Goal: Task Accomplishment & Management: Check status

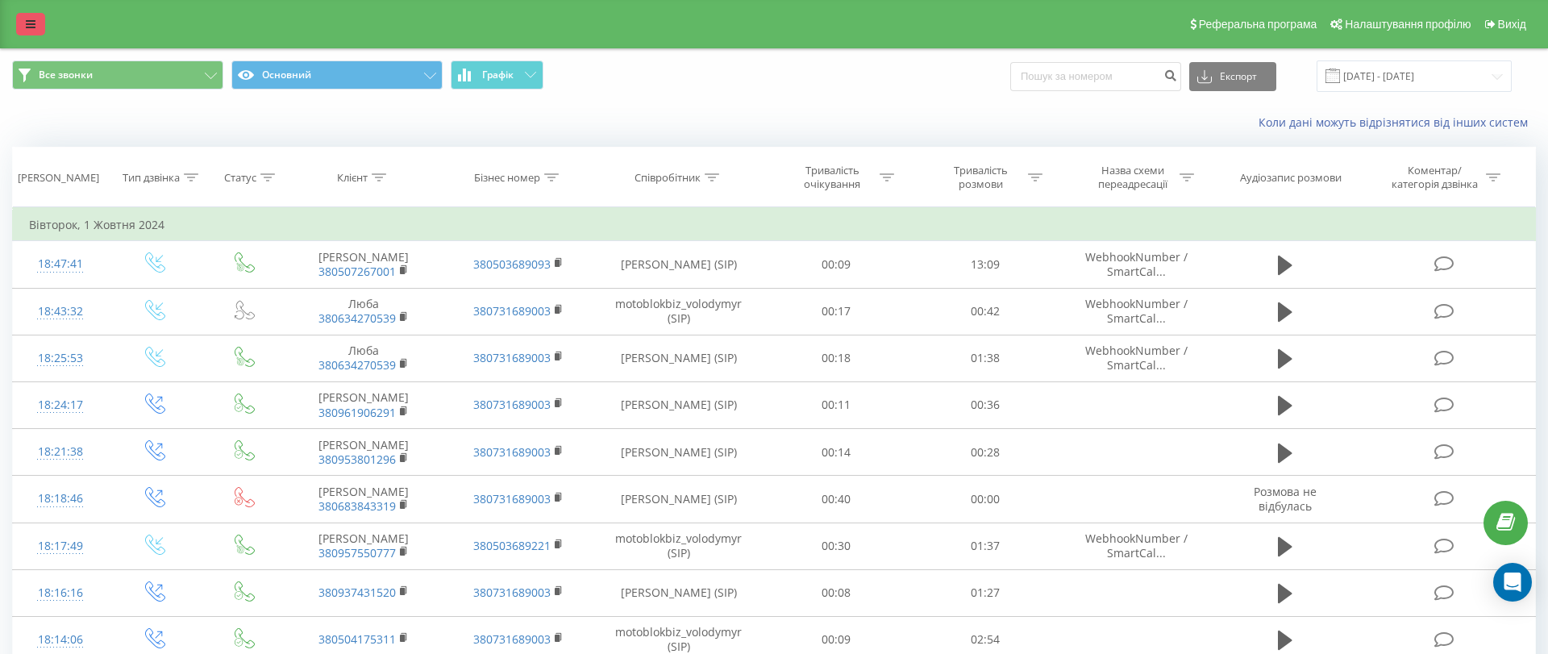
click at [35, 26] on link at bounding box center [30, 24] width 29 height 23
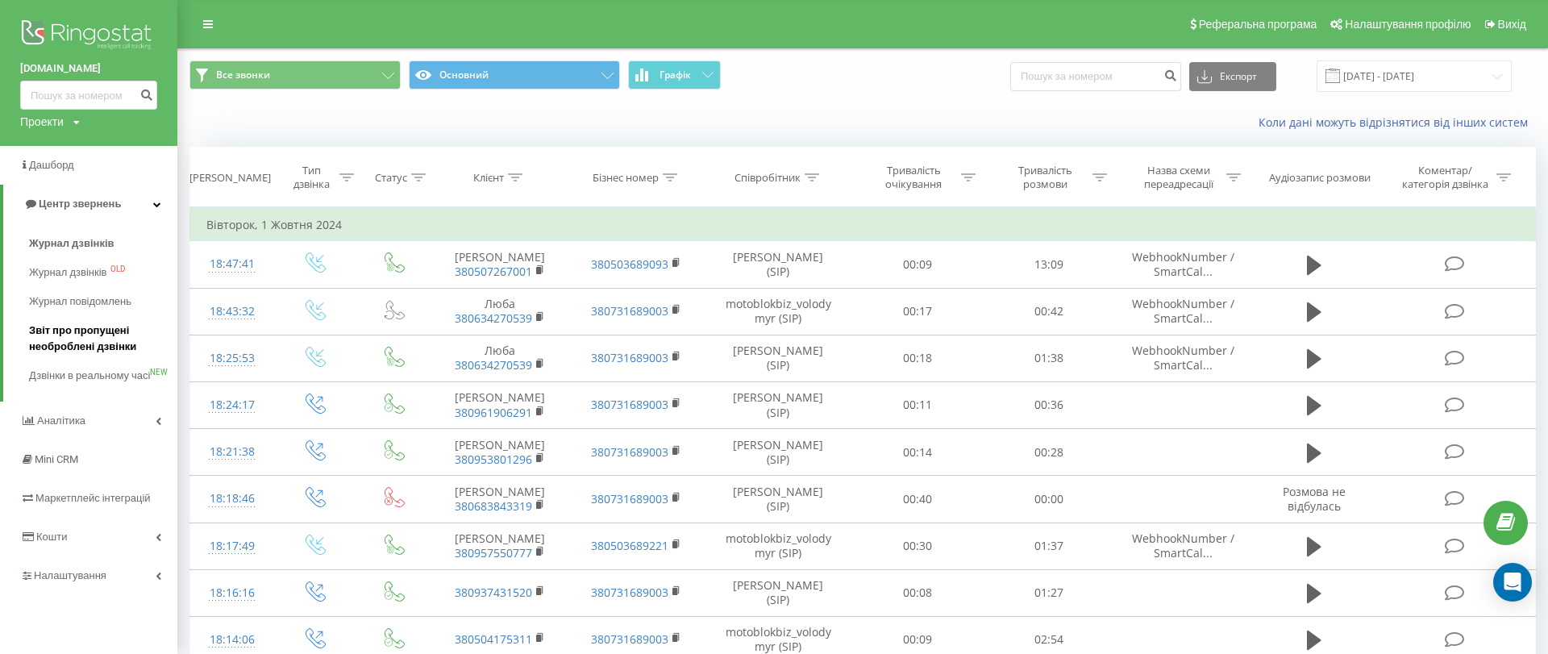
click at [110, 328] on span "Звіт про пропущені необроблені дзвінки" at bounding box center [99, 339] width 140 height 32
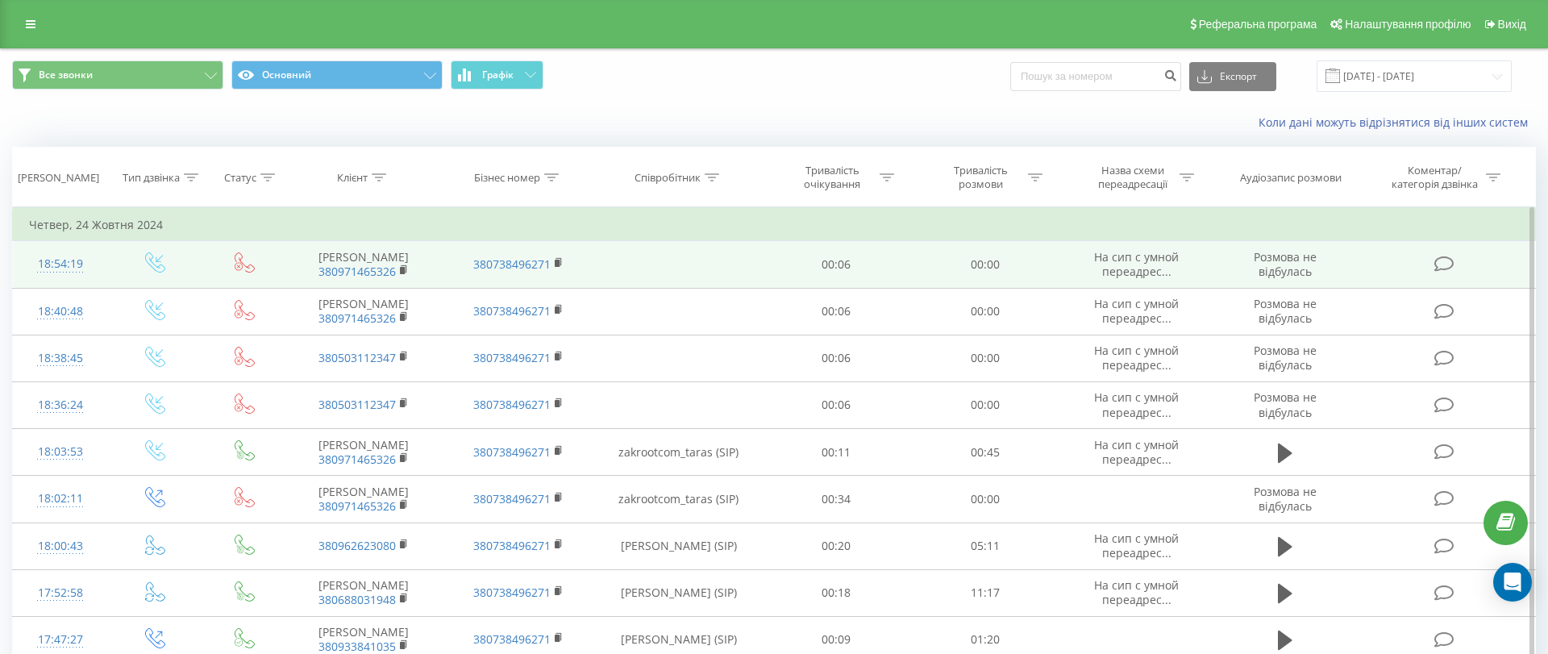
click at [35, 28] on icon at bounding box center [31, 24] width 10 height 11
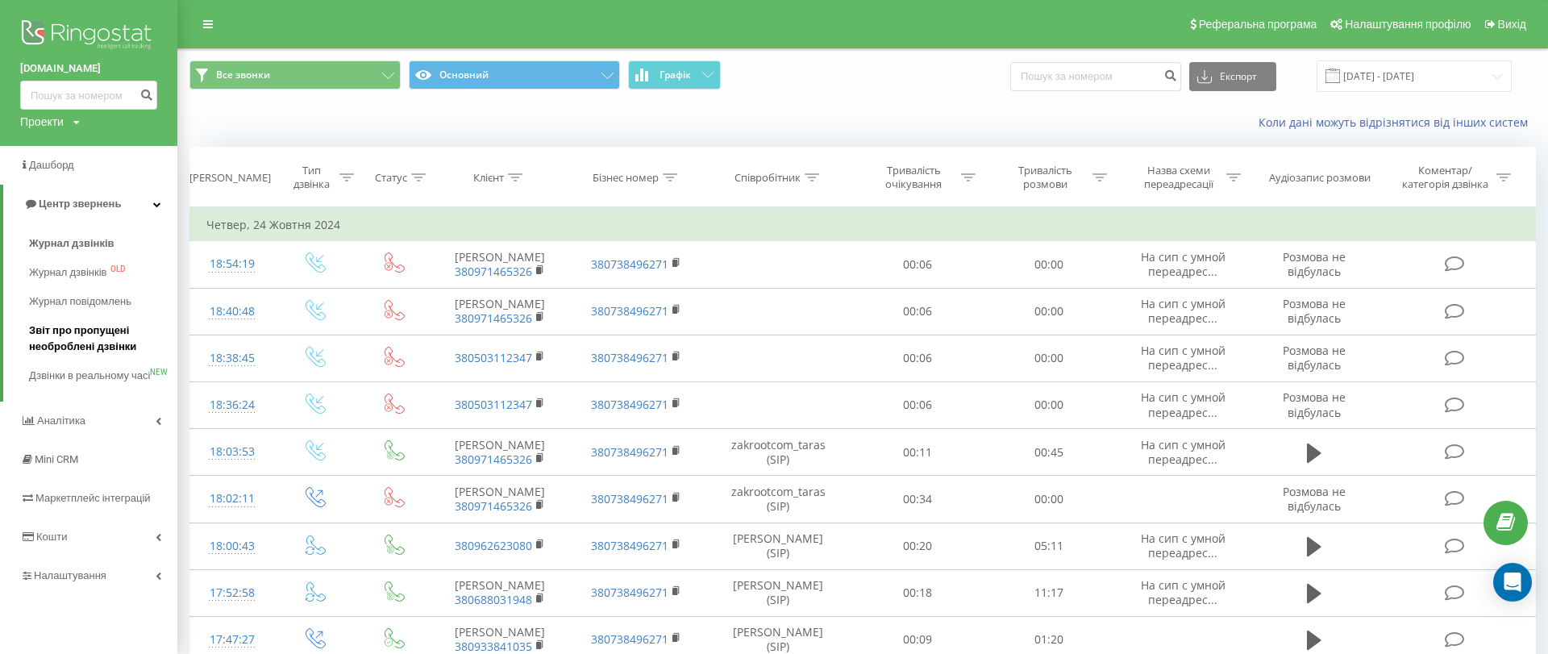
click at [114, 351] on span "Звіт про пропущені необроблені дзвінки" at bounding box center [99, 339] width 140 height 32
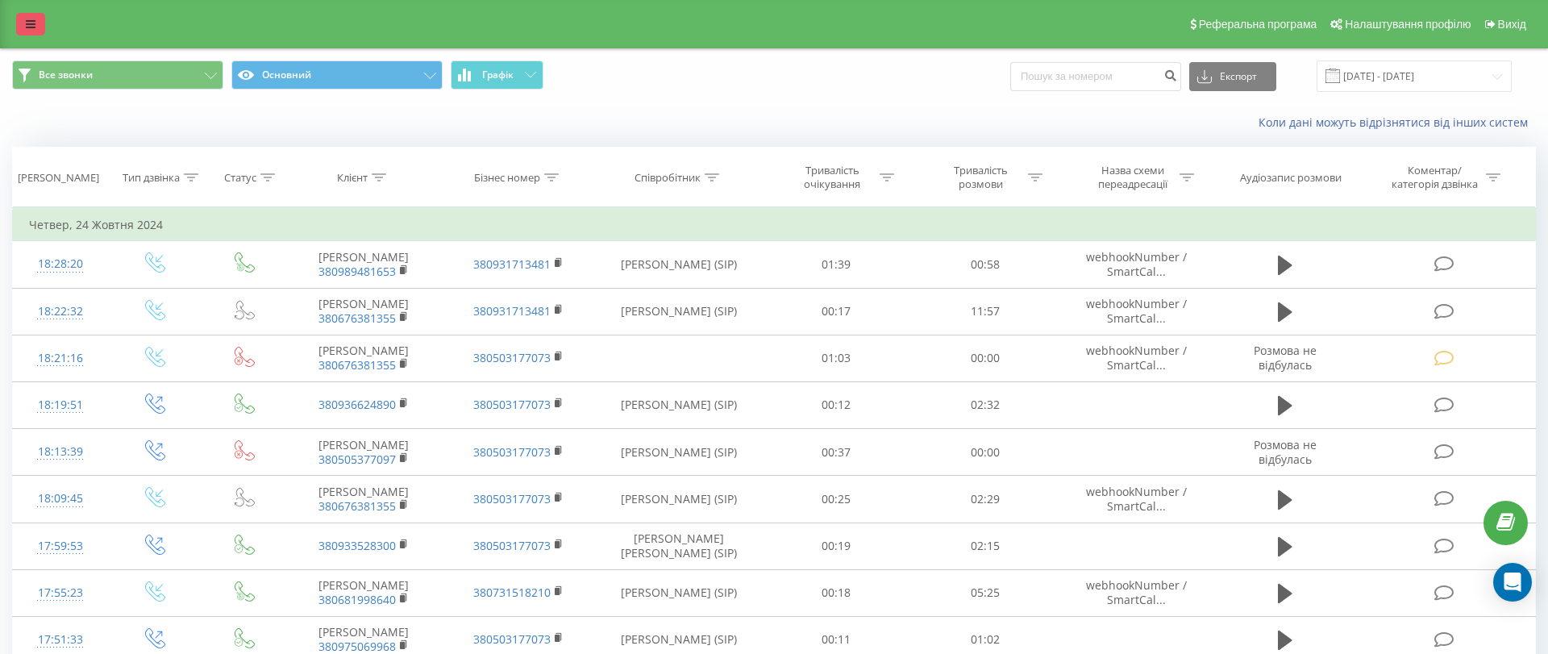
click at [36, 25] on link at bounding box center [30, 24] width 29 height 23
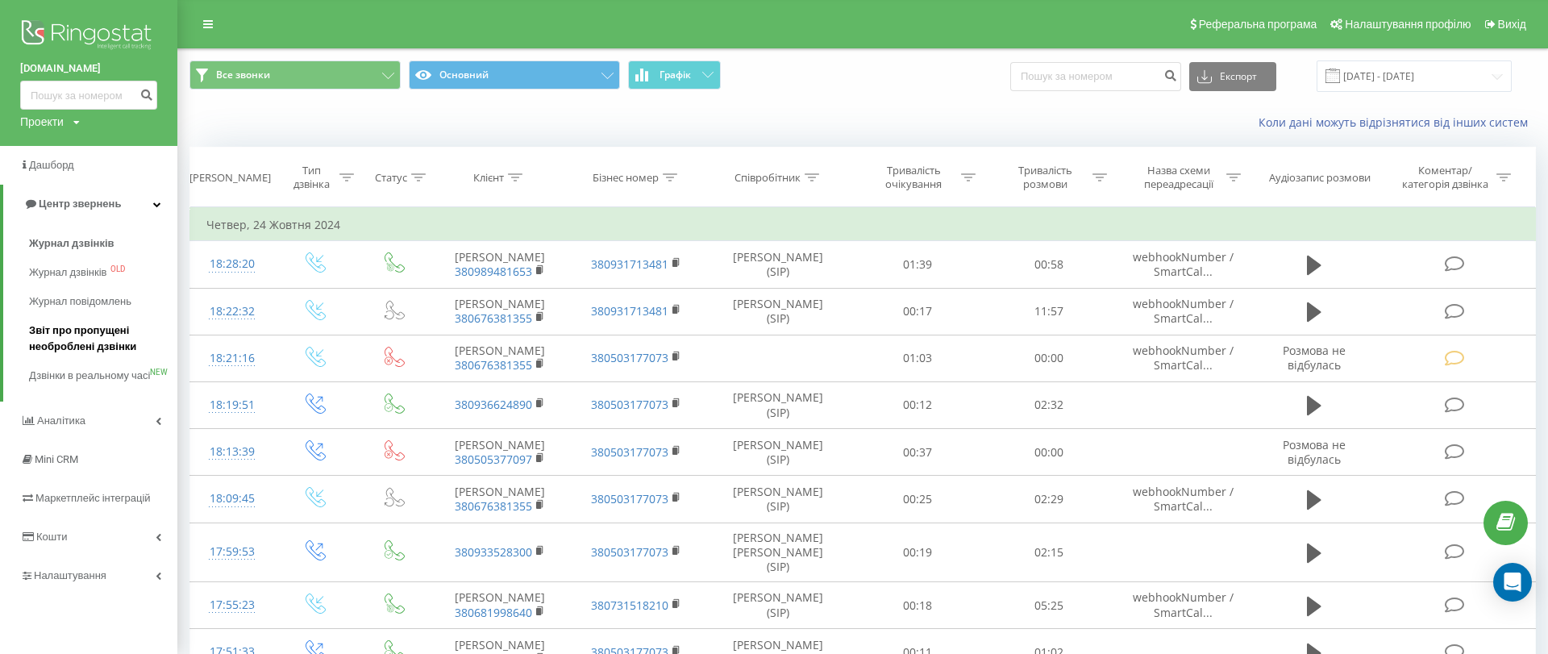
click at [90, 329] on span "Звіт про пропущені необроблені дзвінки" at bounding box center [99, 339] width 140 height 32
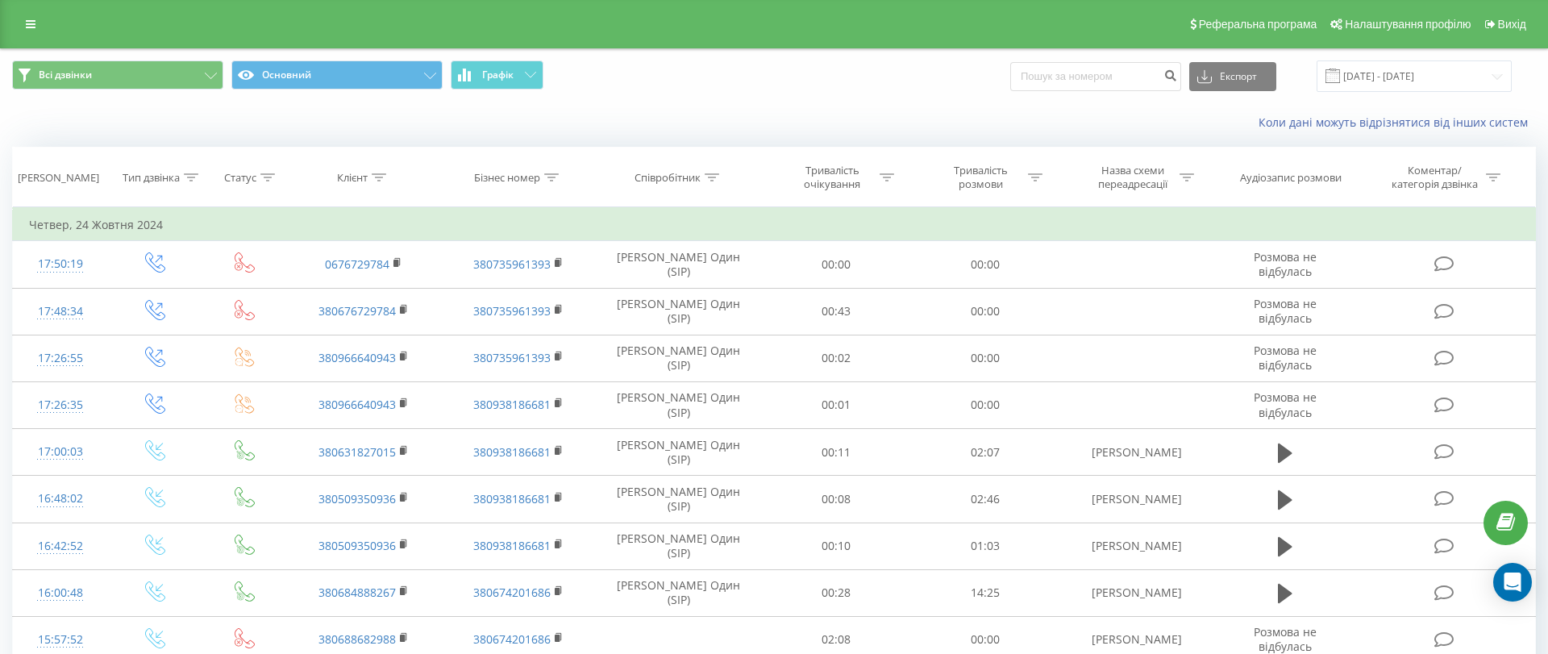
click at [32, 21] on icon at bounding box center [31, 24] width 10 height 11
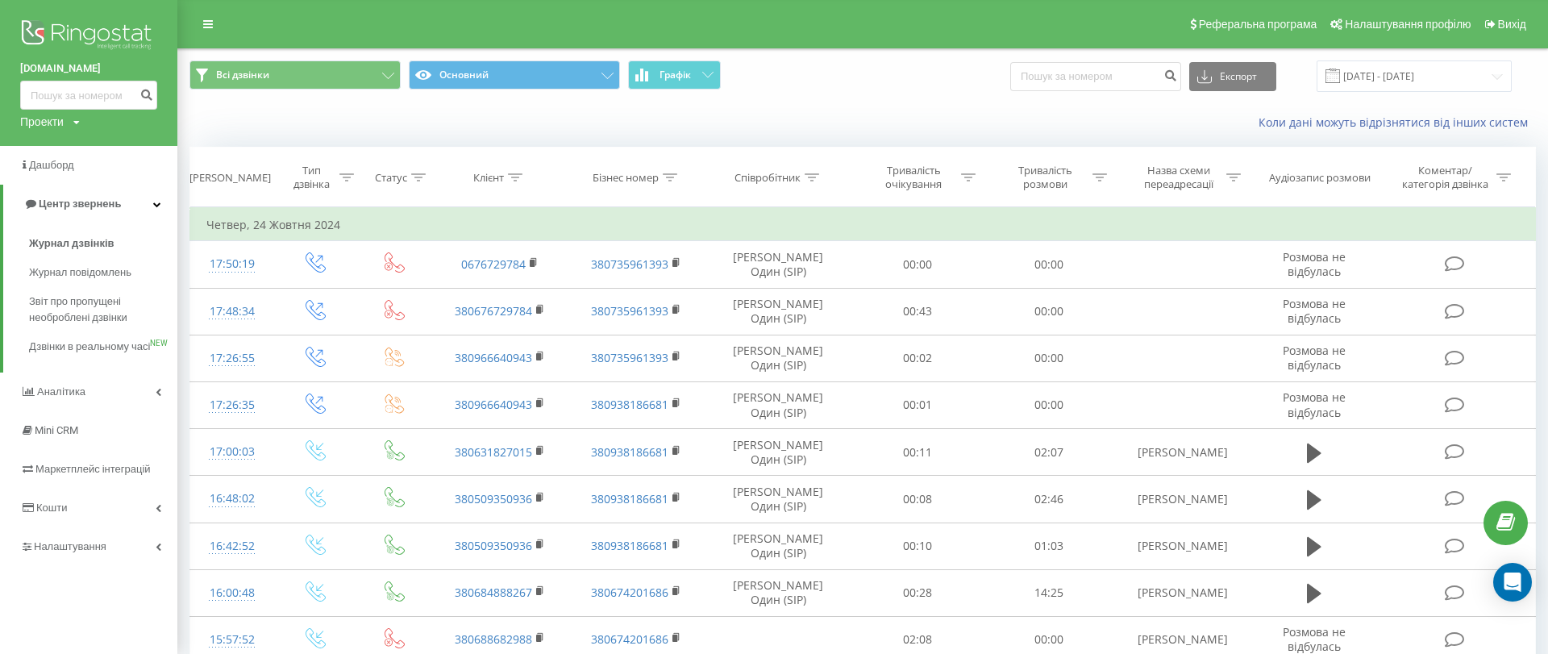
drag, startPoint x: 84, startPoint y: 303, endPoint x: 706, endPoint y: 2, distance: 691.6
click at [84, 304] on span "Звіт про пропущені необроблені дзвінки" at bounding box center [99, 309] width 140 height 32
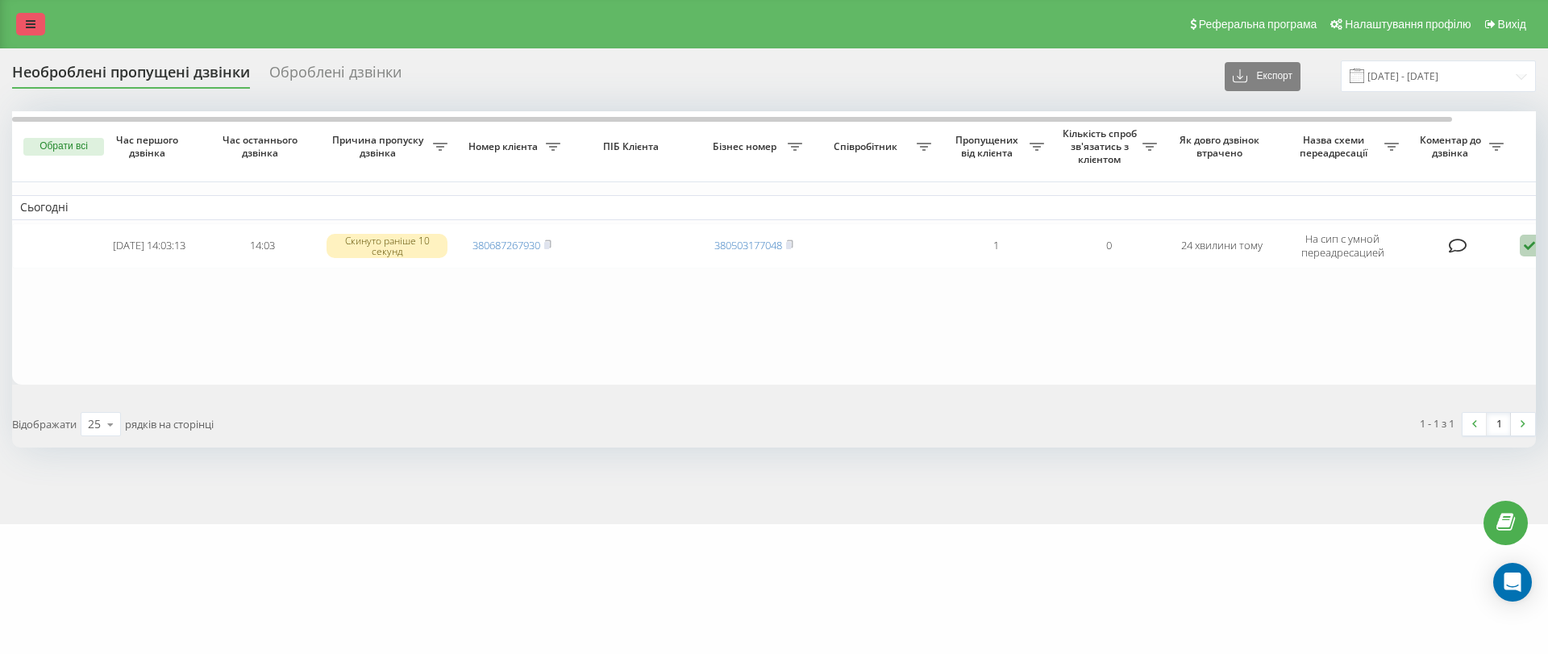
click at [40, 21] on link at bounding box center [30, 24] width 29 height 23
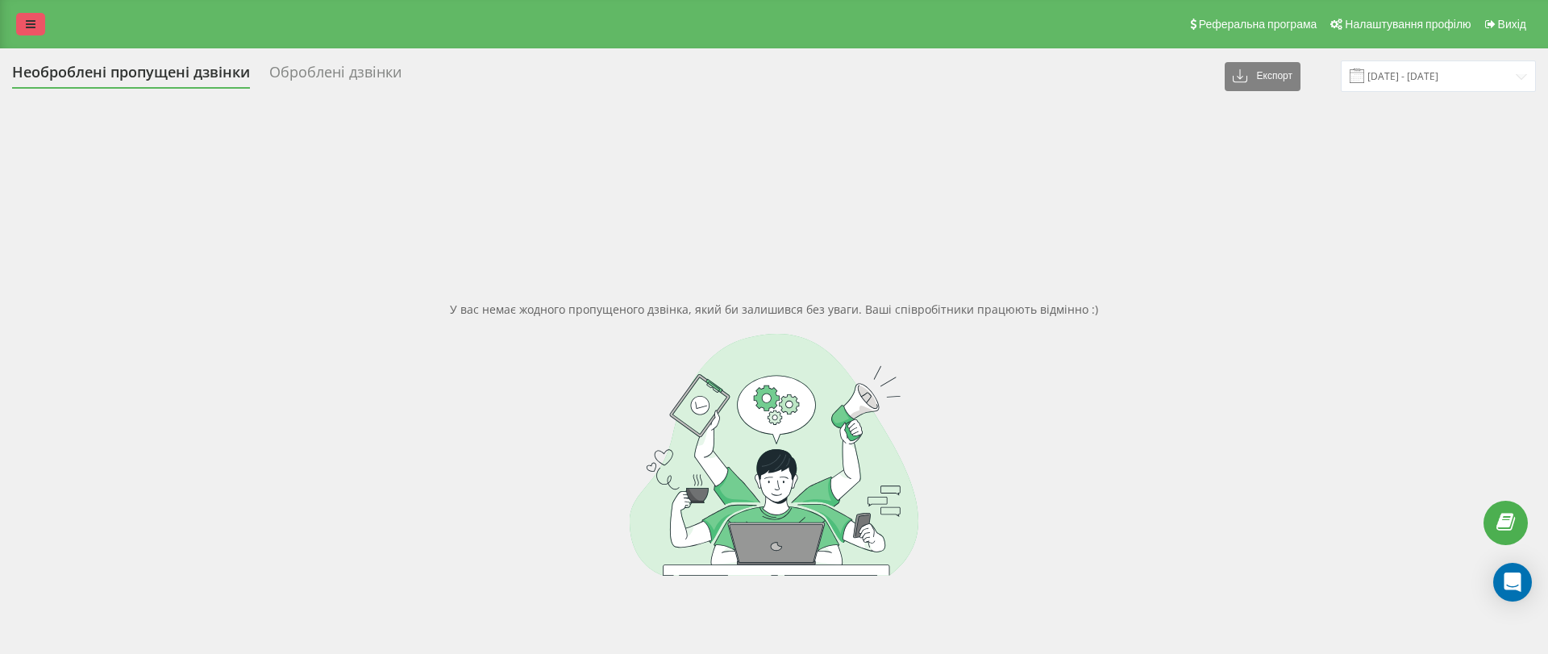
click at [36, 14] on link at bounding box center [30, 24] width 29 height 23
